Goal: Task Accomplishment & Management: Manage account settings

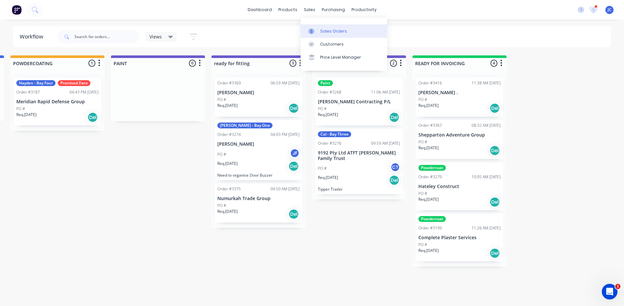
click at [317, 33] on div at bounding box center [313, 31] width 10 height 6
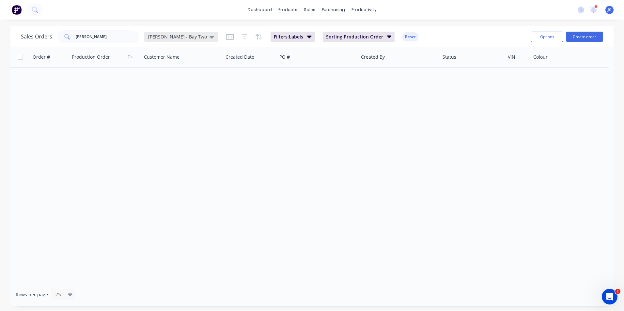
click at [181, 39] on div "[PERSON_NAME] - Bay Two" at bounding box center [181, 37] width 66 height 6
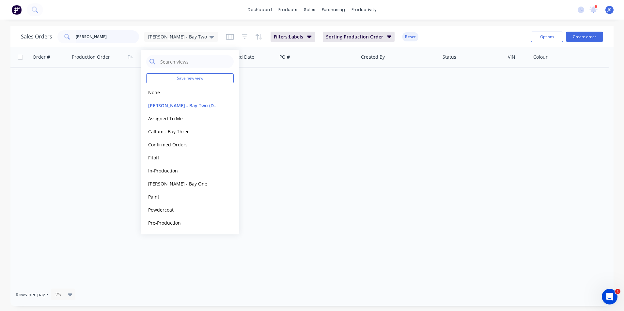
drag, startPoint x: 115, startPoint y: 37, endPoint x: 40, endPoint y: 33, distance: 75.4
click at [56, 31] on div "Sales Orders [PERSON_NAME] - Bay Two" at bounding box center [119, 36] width 197 height 13
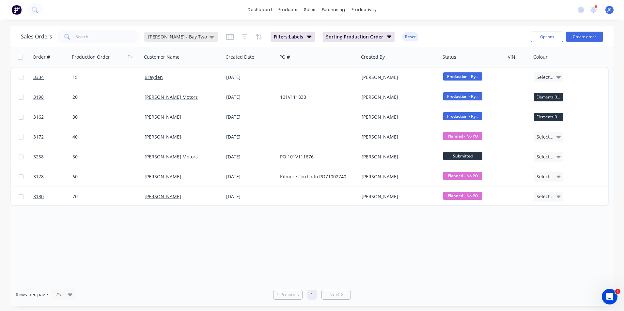
click at [157, 38] on span "[PERSON_NAME] - Bay Two" at bounding box center [177, 36] width 59 height 7
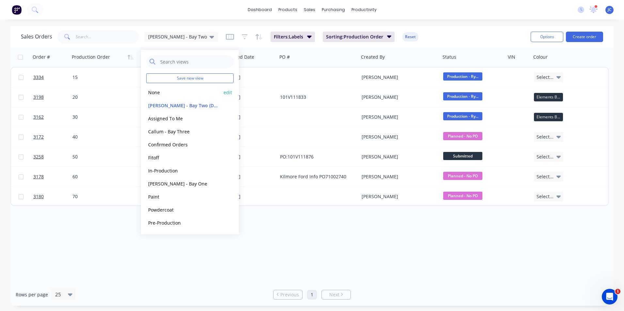
click at [159, 93] on button "None" at bounding box center [183, 93] width 74 height 8
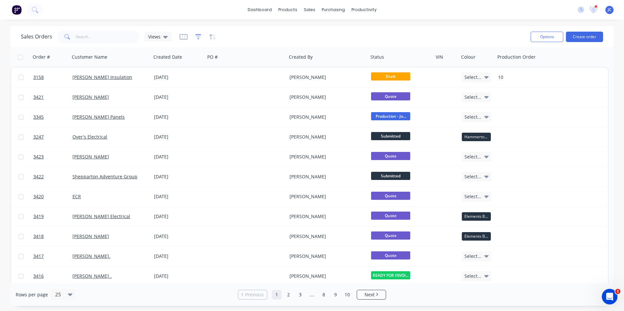
click at [198, 36] on icon "button" at bounding box center [198, 37] width 6 height 7
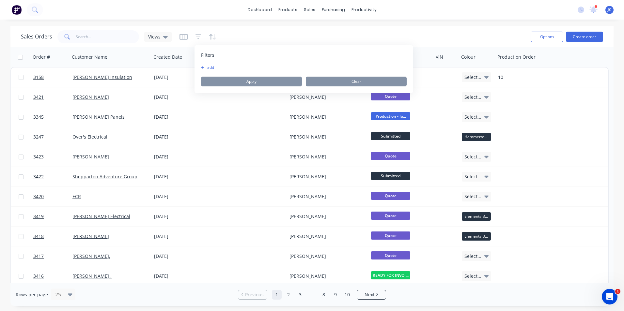
click at [209, 66] on button "add" at bounding box center [209, 67] width 16 height 5
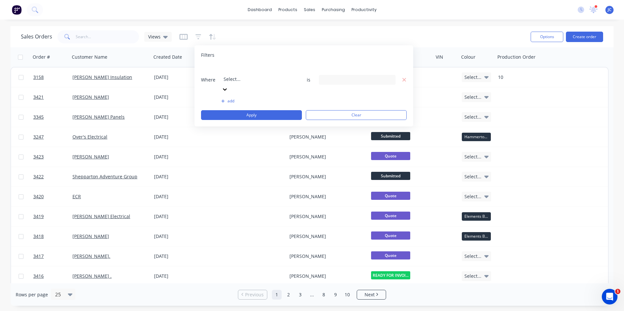
click at [236, 74] on div at bounding box center [270, 70] width 94 height 8
click at [349, 76] on div "5 Follow up Name selected" at bounding box center [351, 79] width 59 height 7
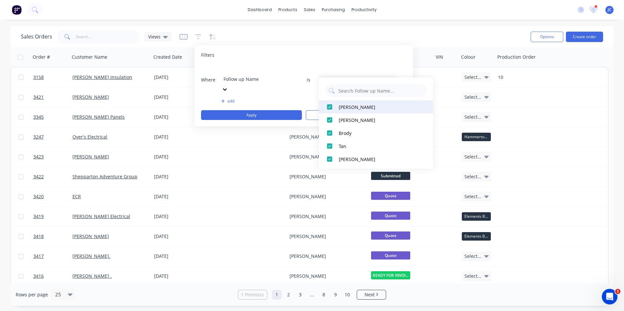
click at [330, 108] on div at bounding box center [329, 106] width 13 height 13
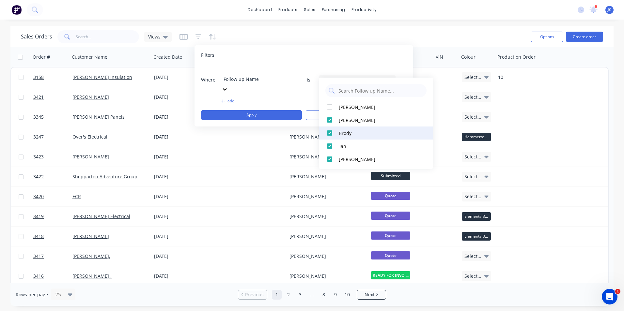
click at [332, 131] on div at bounding box center [329, 133] width 13 height 13
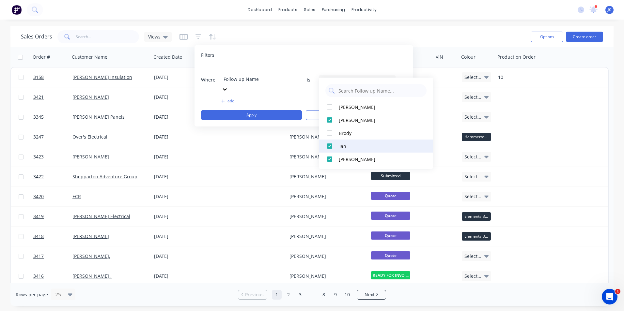
click at [331, 143] on div at bounding box center [329, 146] width 13 height 13
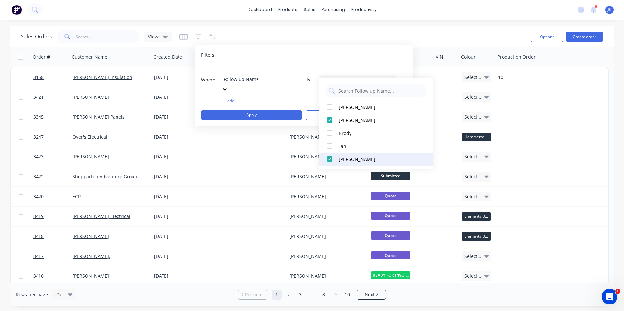
click at [329, 162] on div at bounding box center [329, 159] width 13 height 13
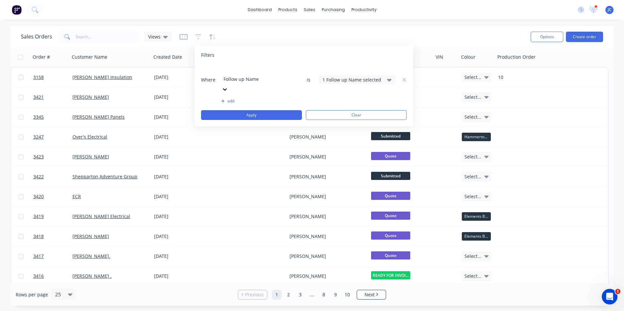
click at [232, 98] on button "add" at bounding box center [259, 100] width 77 height 5
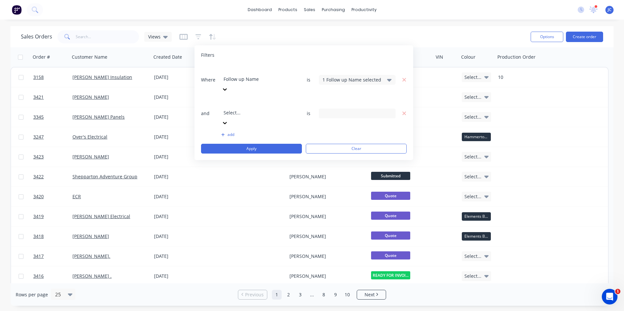
click at [237, 100] on div at bounding box center [270, 104] width 94 height 8
click at [356, 110] on div "Select To Follow Up" at bounding box center [351, 113] width 59 height 7
click at [347, 104] on div "Checked" at bounding box center [378, 103] width 78 height 7
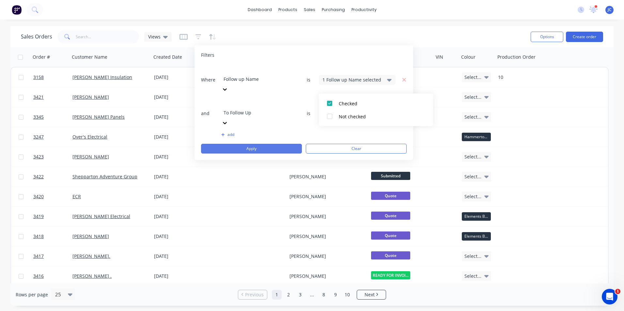
click at [286, 144] on button "Apply" at bounding box center [251, 149] width 101 height 10
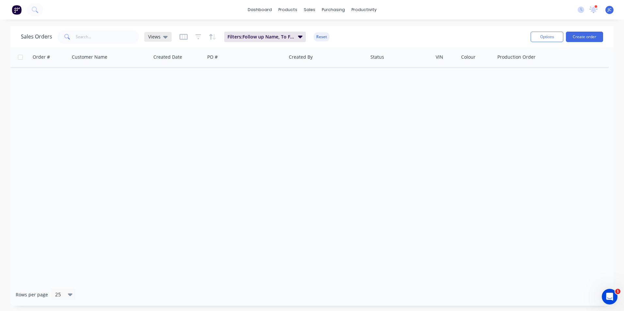
click at [164, 34] on icon at bounding box center [165, 36] width 5 height 7
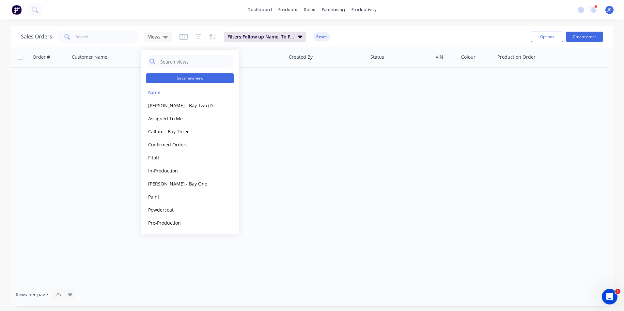
click at [177, 82] on button "Save new view" at bounding box center [189, 78] width 87 height 10
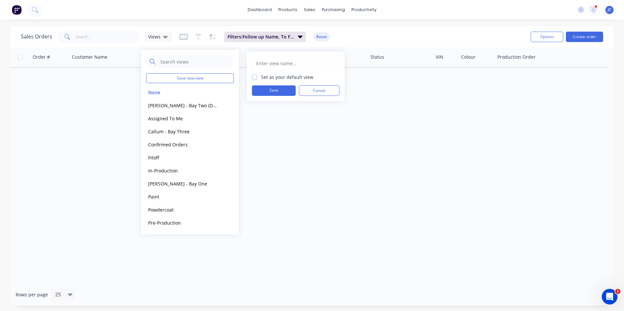
click at [266, 67] on input "text" at bounding box center [295, 63] width 80 height 12
type input "My Follow Up"
click at [283, 89] on button "Save" at bounding box center [274, 90] width 44 height 10
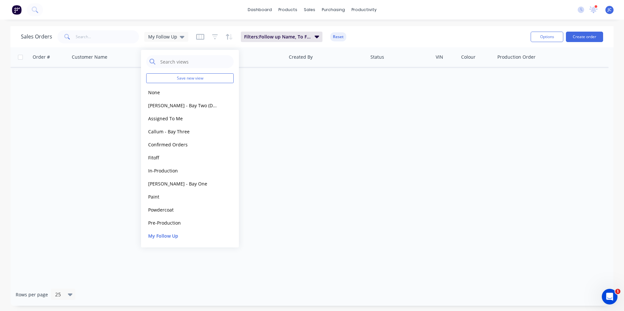
drag, startPoint x: 419, startPoint y: 125, endPoint x: 259, endPoint y: 60, distance: 173.4
click at [418, 125] on div "Order # Customer Name Created Date PO # Created By Status VIN Colour Production…" at bounding box center [311, 165] width 603 height 236
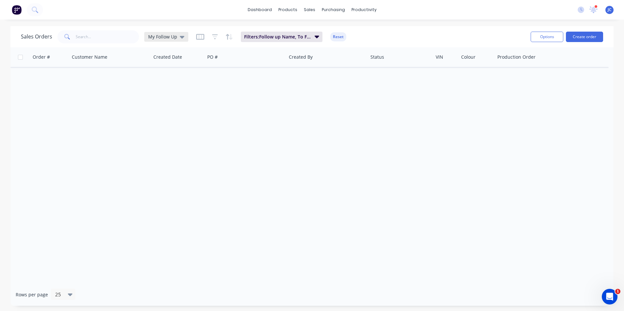
click at [167, 37] on span "My Follow Up" at bounding box center [162, 36] width 29 height 7
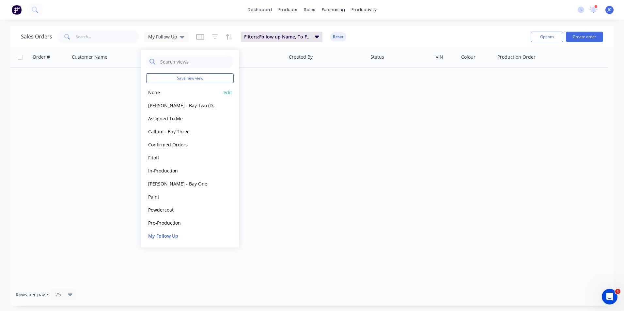
click at [157, 91] on button "None" at bounding box center [183, 93] width 74 height 8
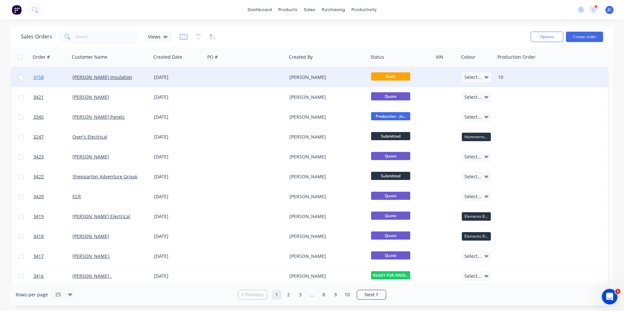
click at [37, 77] on span "3158" at bounding box center [38, 77] width 10 height 7
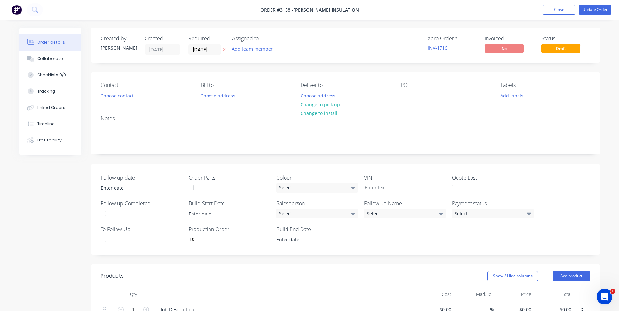
click at [103, 240] on div at bounding box center [103, 239] width 13 height 13
click at [376, 215] on div "Select..." at bounding box center [405, 214] width 82 height 10
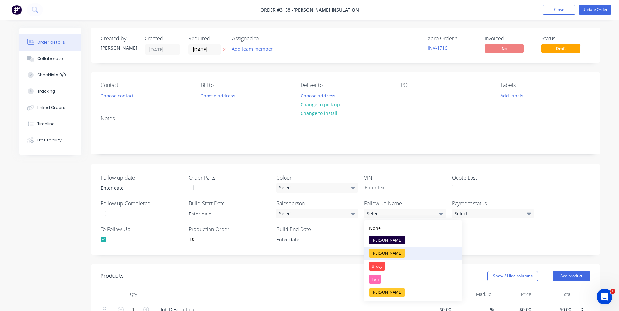
click at [381, 251] on div "[PERSON_NAME]" at bounding box center [387, 253] width 36 height 8
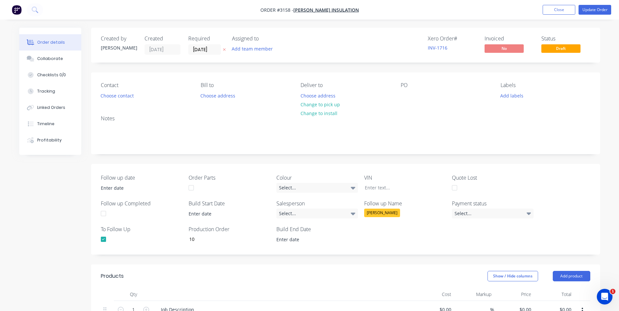
click at [375, 237] on div "Follow up date Order Parts Colour Select... VIN Quote Lost Follow up Completed …" at bounding box center [345, 209] width 509 height 91
click at [544, 12] on button "Close" at bounding box center [558, 10] width 33 height 10
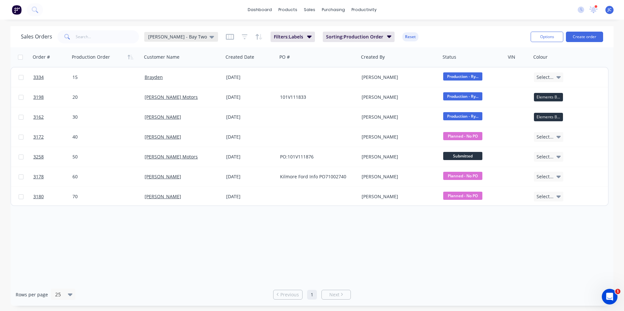
click at [169, 38] on span "[PERSON_NAME] - Bay Two" at bounding box center [177, 36] width 59 height 7
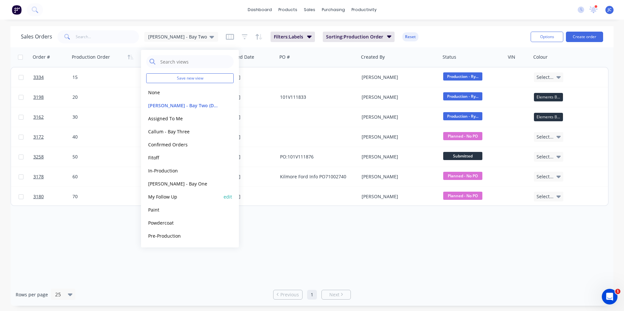
click at [173, 197] on button "My Follow Up" at bounding box center [183, 197] width 74 height 8
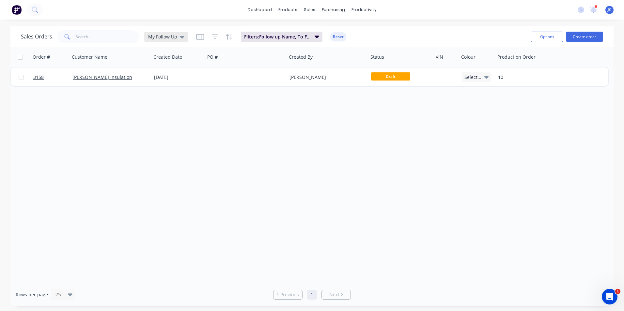
click at [176, 36] on div "My Follow Up" at bounding box center [166, 37] width 36 height 6
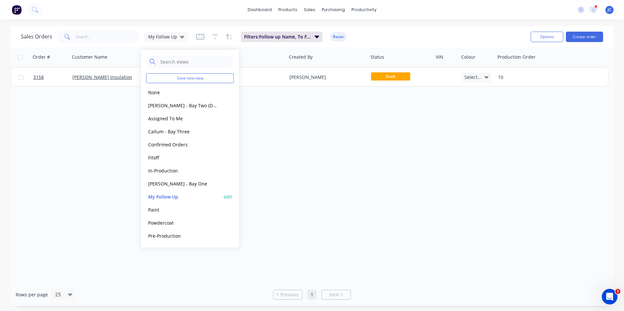
click at [225, 198] on button "edit" at bounding box center [227, 196] width 8 height 7
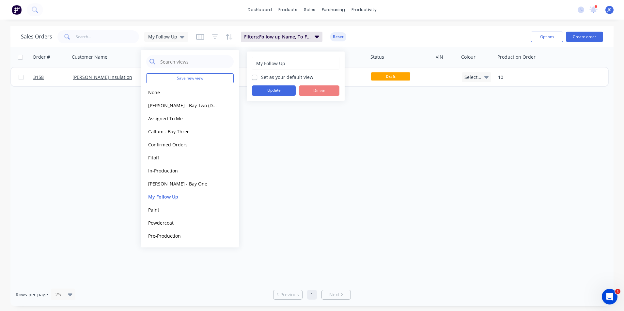
click at [261, 76] on label "Set as your default view" at bounding box center [287, 77] width 52 height 7
click at [256, 76] on input "Set as your default view" at bounding box center [254, 77] width 5 height 6
checkbox input "true"
click at [268, 86] on button "Update" at bounding box center [274, 90] width 44 height 10
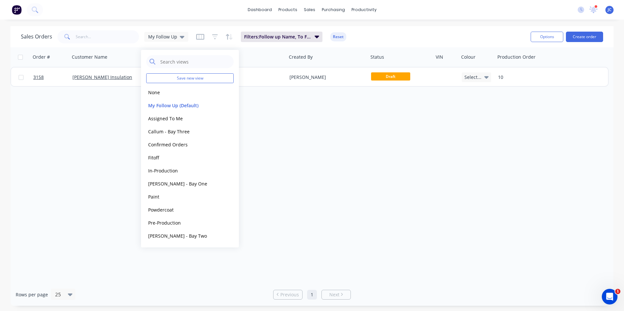
click at [282, 201] on div "Order # Customer Name Created Date PO # Created By Status VIN Colour Production…" at bounding box center [311, 165] width 603 height 236
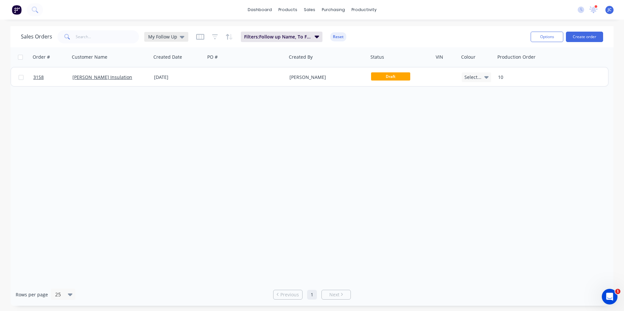
click at [161, 40] on div "My Follow Up" at bounding box center [166, 37] width 44 height 10
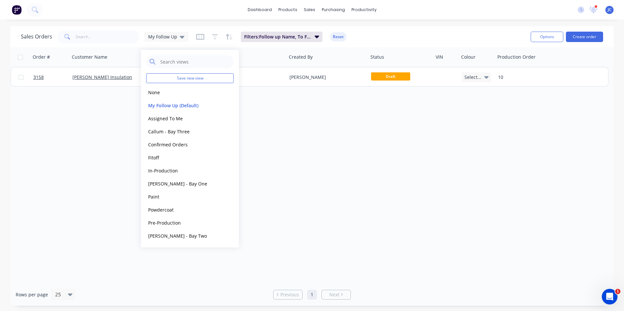
click at [195, 27] on div "Sales Orders My Follow Up Filters: Follow up Name, To Follow Up Reset Options C…" at bounding box center [311, 36] width 603 height 21
